Goal: Task Accomplishment & Management: Manage account settings

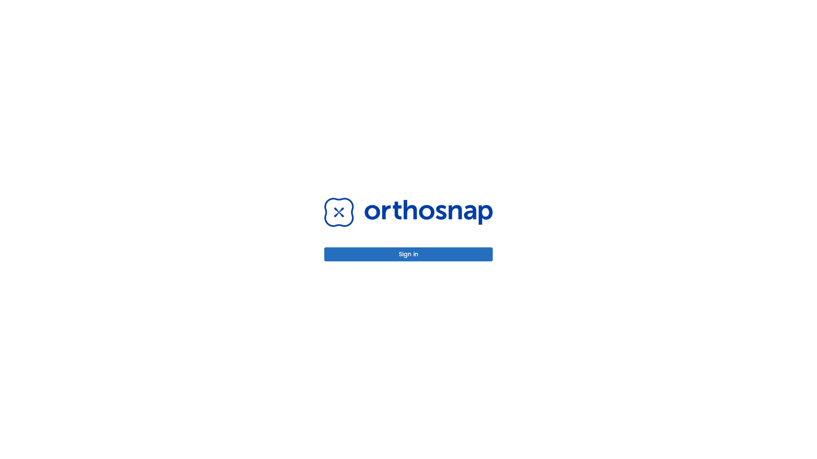
click at [408, 254] on button "Sign in" at bounding box center [408, 255] width 168 height 14
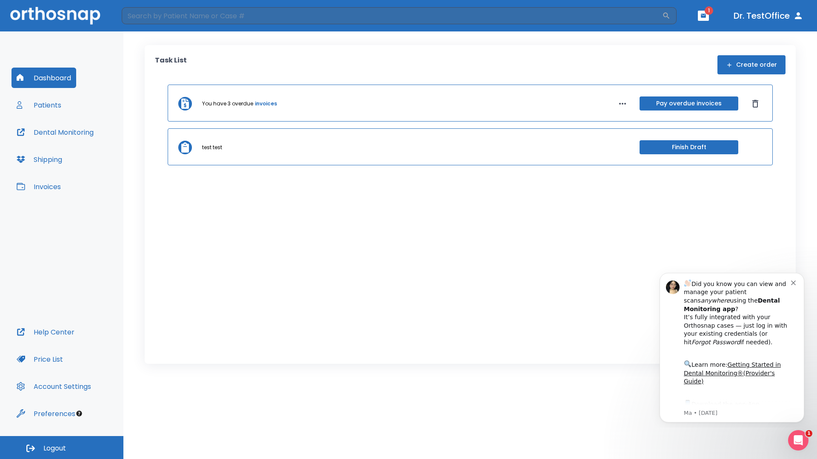
click at [62, 448] on span "Logout" at bounding box center [54, 448] width 23 height 9
